Goal: Find contact information: Obtain details needed to contact an individual or organization

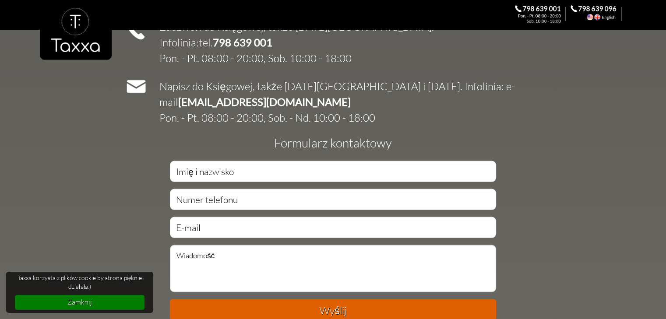
scroll to position [1731, 0]
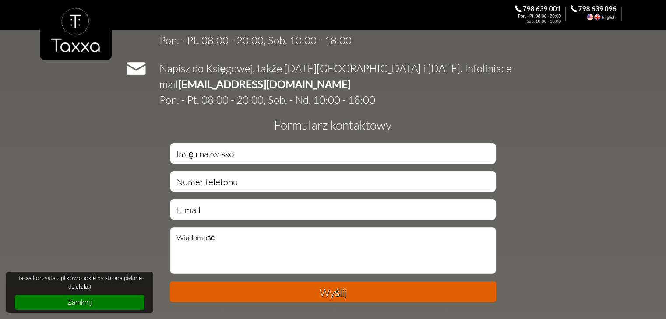
drag, startPoint x: 340, startPoint y: 281, endPoint x: 351, endPoint y: 280, distance: 10.5
drag, startPoint x: 338, startPoint y: 280, endPoint x: 389, endPoint y: 282, distance: 50.4
copy td "[PHONE_NUMBER]"
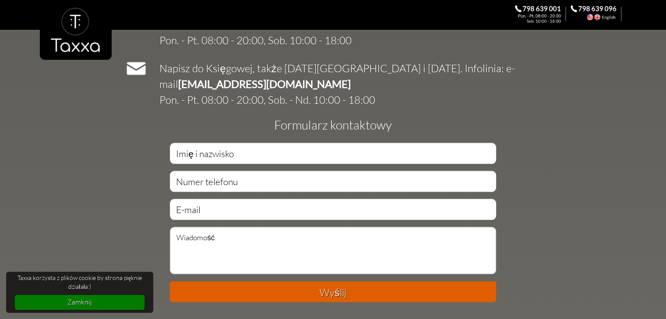
copy td "Biuro Rachunkowe Taxxa Przyjazna Księgowa [GEOGRAPHIC_DATA]"
click at [112, 300] on link "Zamknij" at bounding box center [80, 302] width 130 height 14
